Goal: Check status

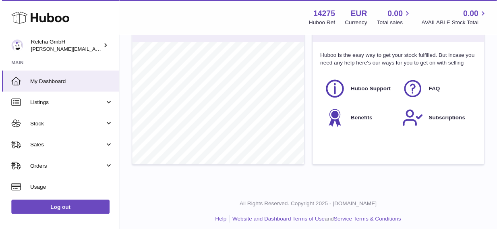
scroll to position [291, 0]
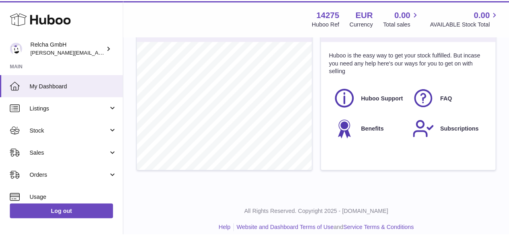
scroll to position [126, 176]
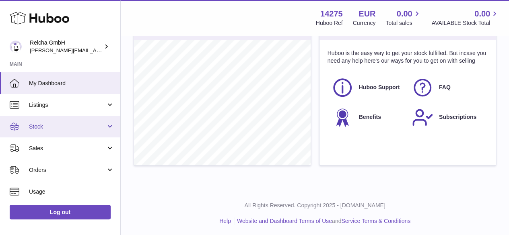
click at [50, 133] on link "Stock" at bounding box center [60, 127] width 120 height 22
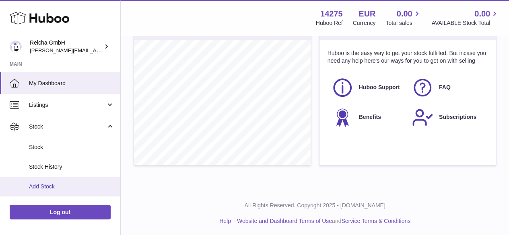
scroll to position [80, 0]
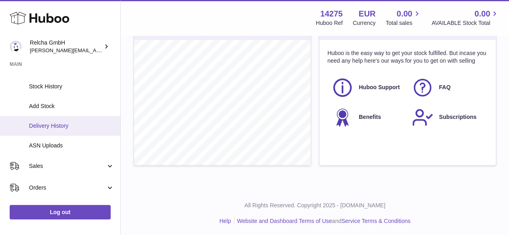
click at [70, 126] on span "Delivery History" at bounding box center [71, 126] width 85 height 8
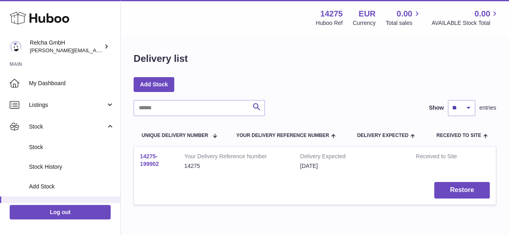
click at [146, 159] on link "14275-199902" at bounding box center [149, 160] width 19 height 14
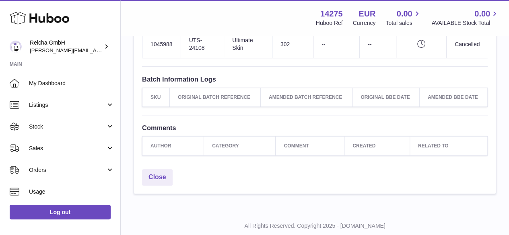
scroll to position [354, 0]
